Goal: Transaction & Acquisition: Download file/media

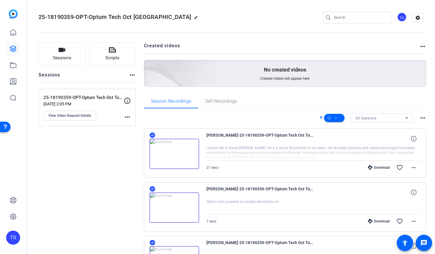
click at [423, 240] on mat-icon "message" at bounding box center [423, 242] width 7 height 7
click at [13, 48] on icon at bounding box center [13, 49] width 6 height 6
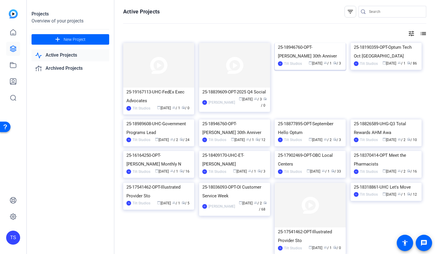
click at [312, 43] on img at bounding box center [309, 43] width 71 height 0
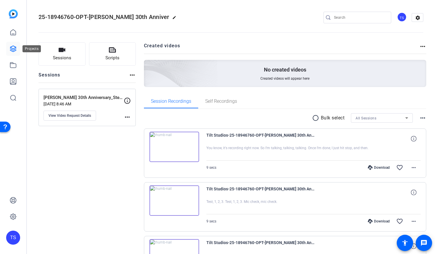
click at [15, 49] on icon at bounding box center [13, 49] width 6 height 6
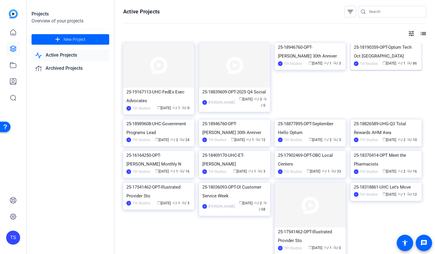
click at [377, 60] on div "25-18190359-OPT-Optum Tech Oct [GEOGRAPHIC_DATA]" at bounding box center [386, 52] width 64 height 18
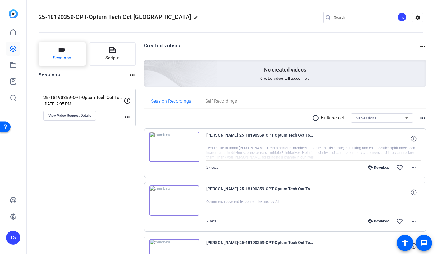
click at [59, 58] on span "Sessions" at bounding box center [62, 58] width 18 height 7
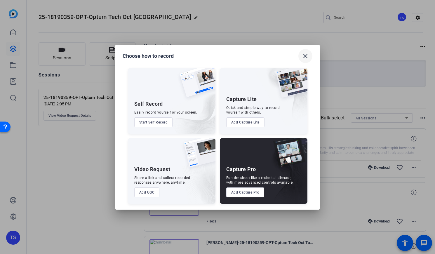
click at [306, 56] on mat-icon "close" at bounding box center [305, 56] width 7 height 7
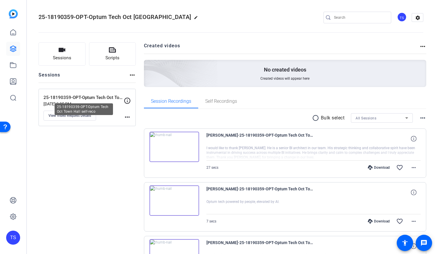
click at [79, 99] on p "25-18190359-OPT-Optum Tech Oct Town Hall self-reco" at bounding box center [83, 97] width 80 height 7
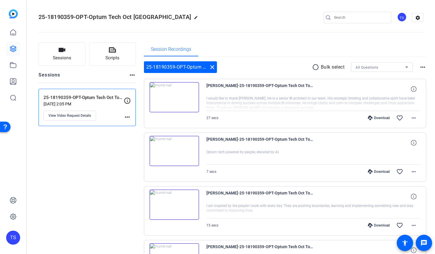
click at [312, 66] on mat-icon "radio_button_unchecked" at bounding box center [316, 67] width 9 height 7
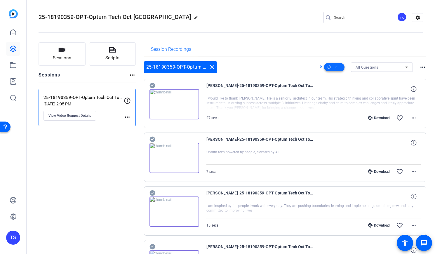
click at [334, 67] on icon at bounding box center [335, 67] width 3 height 7
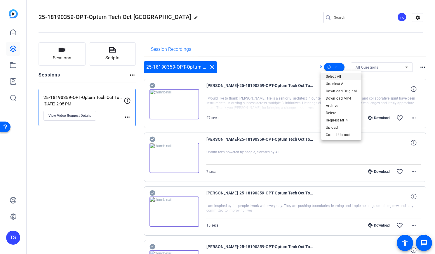
click at [333, 76] on span "Select All" at bounding box center [341, 76] width 31 height 7
click at [286, 44] on div at bounding box center [217, 127] width 435 height 254
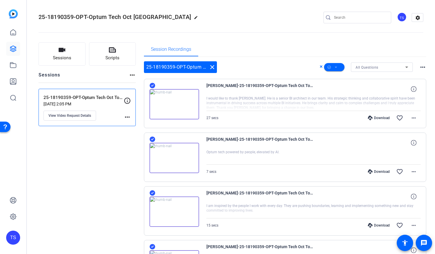
click at [262, 18] on div "25-18190359-OPT-Optum Tech Oct Town Hall edit TS settings" at bounding box center [231, 17] width 384 height 9
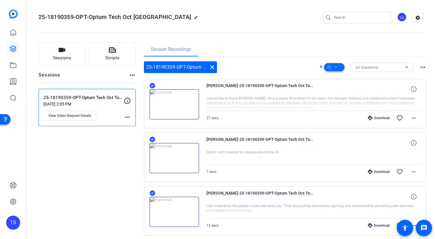
click at [327, 67] on icon at bounding box center [328, 67] width 3 height 7
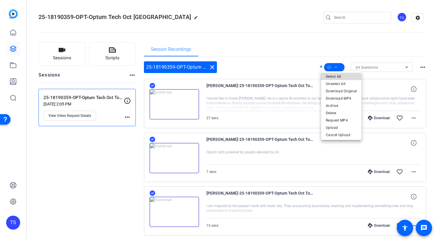
click at [327, 78] on span "Select All" at bounding box center [341, 76] width 31 height 7
click at [326, 67] on div at bounding box center [217, 119] width 435 height 239
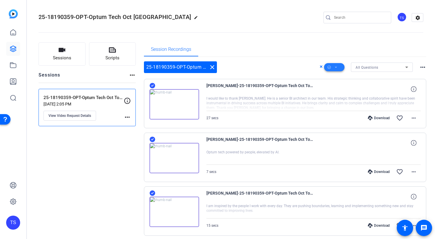
click at [335, 67] on icon at bounding box center [336, 67] width 2 height 1
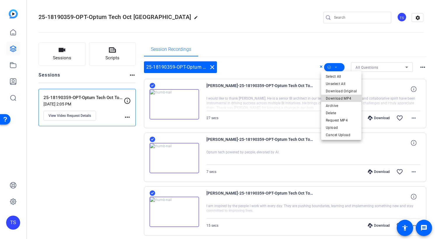
click at [346, 97] on span "Download MP4" at bounding box center [341, 98] width 31 height 7
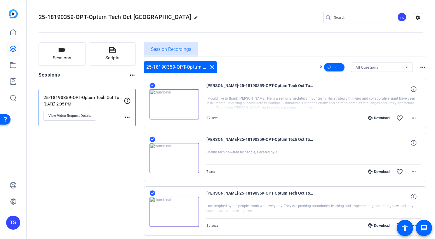
click at [179, 50] on span "Session Recordings" at bounding box center [171, 49] width 40 height 5
click at [45, 59] on button "Sessions" at bounding box center [62, 53] width 47 height 23
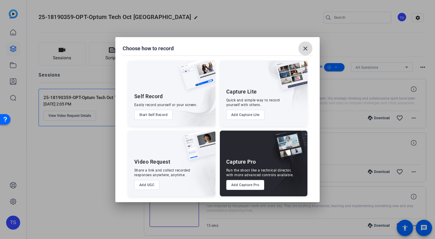
click at [303, 49] on mat-icon "close" at bounding box center [305, 48] width 7 height 7
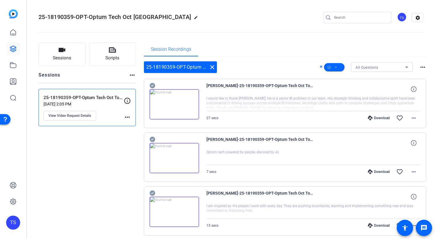
click at [127, 116] on mat-icon "more_horiz" at bounding box center [127, 116] width 7 height 7
click at [124, 167] on div at bounding box center [217, 119] width 435 height 239
click at [125, 102] on icon at bounding box center [127, 100] width 7 height 7
click at [88, 98] on p "25-18190359-OPT-Optum Tech Oct Town Hall self-reco" at bounding box center [83, 97] width 80 height 7
click at [334, 66] on icon at bounding box center [335, 67] width 3 height 7
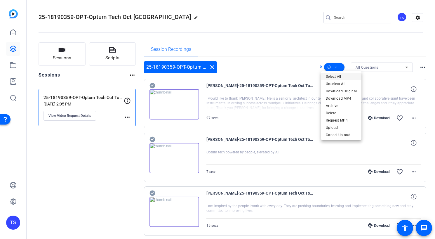
click at [332, 74] on span "Select All" at bounding box center [341, 76] width 31 height 7
click at [282, 28] on div at bounding box center [217, 119] width 435 height 239
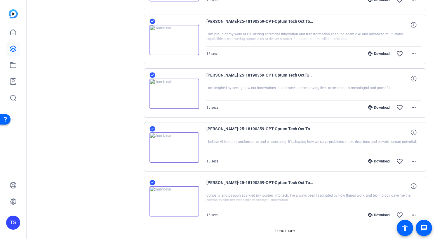
scroll to position [409, 0]
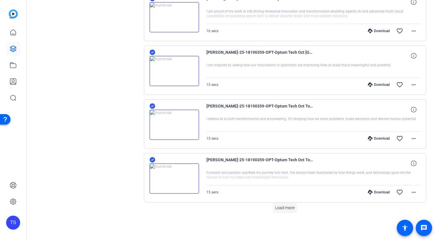
click at [285, 207] on span "Load more" at bounding box center [284, 207] width 19 height 6
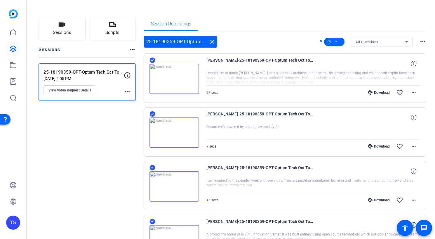
scroll to position [0, 0]
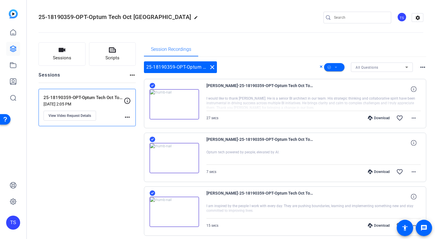
click at [419, 67] on mat-icon "more_horiz" at bounding box center [422, 67] width 7 height 7
click at [412, 49] on div at bounding box center [217, 119] width 435 height 239
click at [421, 65] on mat-icon "more_horiz" at bounding box center [422, 67] width 7 height 7
click at [416, 50] on div at bounding box center [217, 119] width 435 height 239
click at [403, 69] on icon at bounding box center [406, 67] width 7 height 7
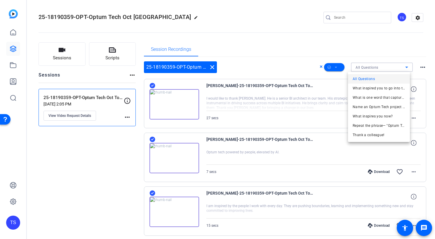
click at [405, 44] on div at bounding box center [217, 119] width 435 height 239
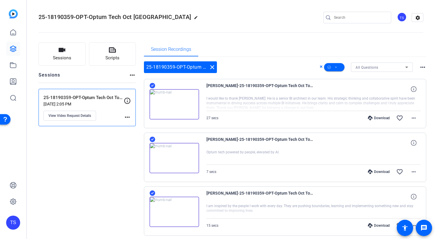
click at [405, 44] on div "Session Recordings" at bounding box center [285, 49] width 282 height 14
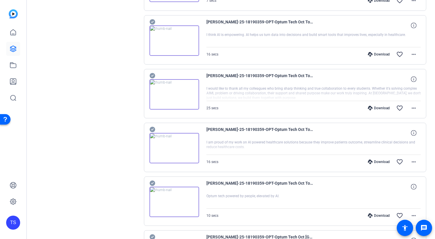
scroll to position [1482, 0]
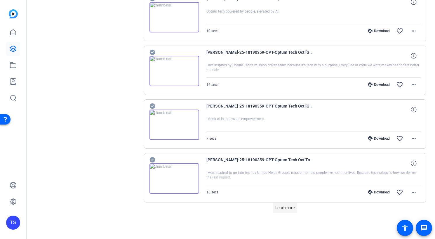
click at [288, 206] on span "Load more" at bounding box center [284, 207] width 19 height 6
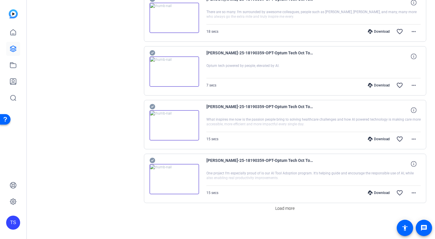
scroll to position [2019, 0]
click at [286, 209] on span "Load more" at bounding box center [284, 207] width 19 height 6
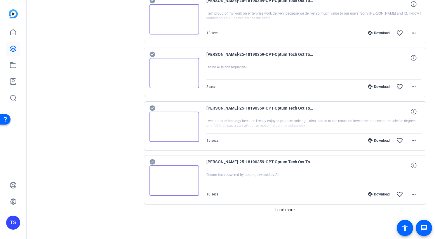
scroll to position [2556, 0]
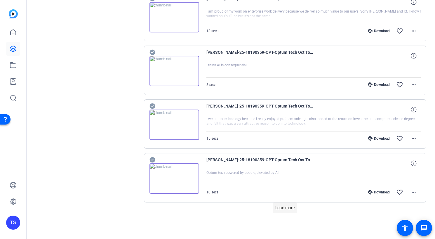
click at [286, 207] on span "Load more" at bounding box center [284, 207] width 19 height 6
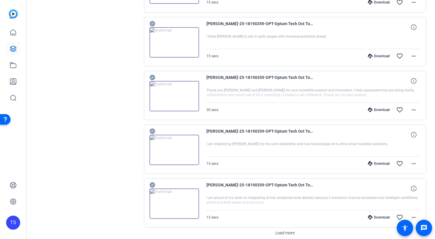
scroll to position [3093, 0]
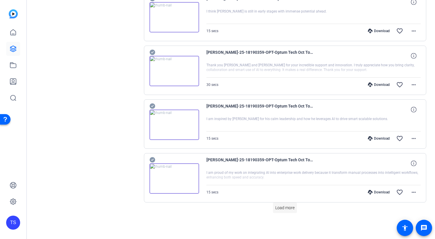
click at [282, 206] on span "Load more" at bounding box center [284, 207] width 19 height 6
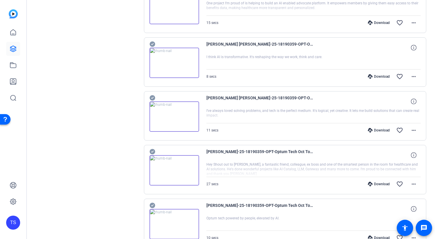
scroll to position [3629, 0]
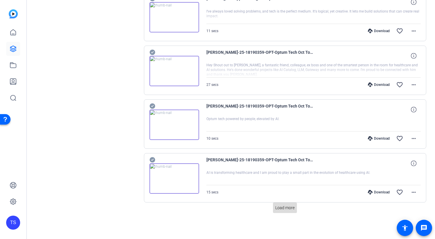
click at [284, 204] on span at bounding box center [285, 207] width 24 height 14
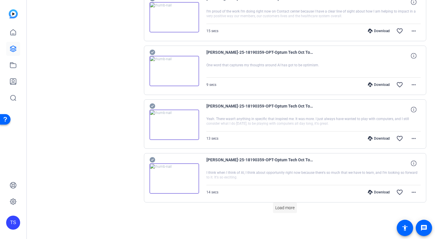
click at [284, 207] on span "Load more" at bounding box center [284, 207] width 19 height 6
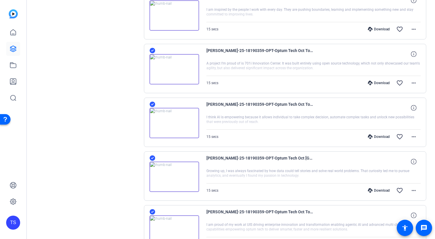
scroll to position [0, 0]
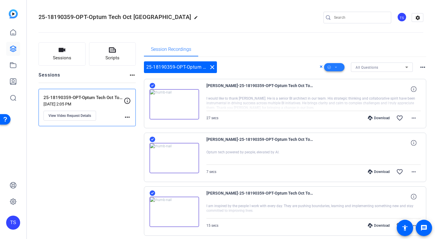
click at [335, 67] on span at bounding box center [334, 67] width 20 height 14
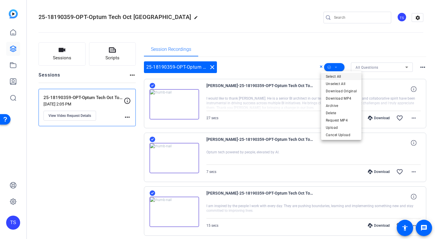
click at [335, 77] on span "Select All" at bounding box center [341, 76] width 31 height 7
click at [337, 83] on span "Unselect All" at bounding box center [341, 83] width 31 height 7
click at [336, 76] on span "Select All" at bounding box center [341, 76] width 31 height 7
click at [315, 43] on div at bounding box center [217, 119] width 435 height 239
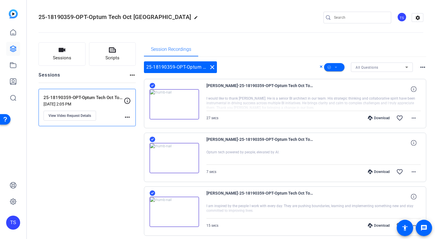
click at [403, 68] on icon at bounding box center [406, 67] width 7 height 7
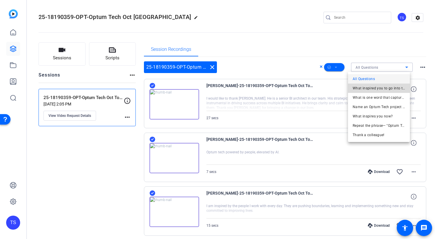
click at [395, 88] on span "What inspired you to go into tech?" at bounding box center [378, 88] width 53 height 7
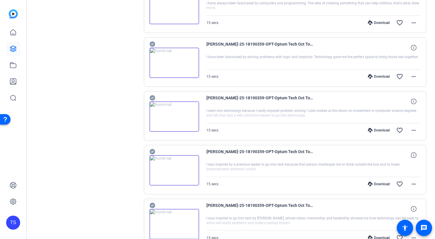
scroll to position [409, 0]
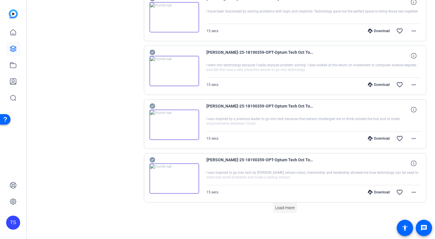
click at [280, 205] on span "Load more" at bounding box center [284, 207] width 19 height 6
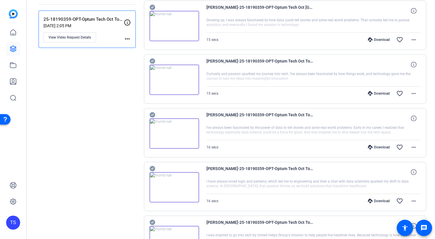
scroll to position [0, 0]
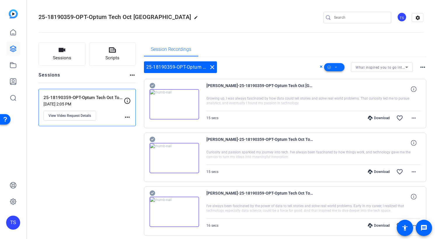
click at [334, 67] on button at bounding box center [334, 67] width 20 height 8
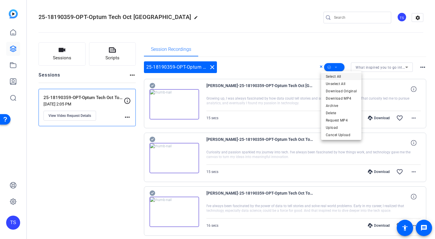
click at [339, 77] on span "Select All" at bounding box center [341, 76] width 31 height 7
click at [269, 46] on div at bounding box center [217, 119] width 435 height 239
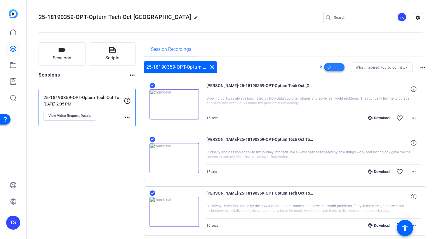
click at [334, 70] on icon at bounding box center [335, 67] width 3 height 7
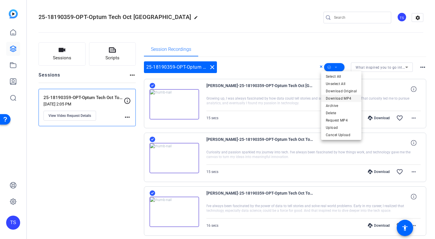
click at [342, 98] on span "Download MP4" at bounding box center [341, 98] width 31 height 7
